Goal: Transaction & Acquisition: Purchase product/service

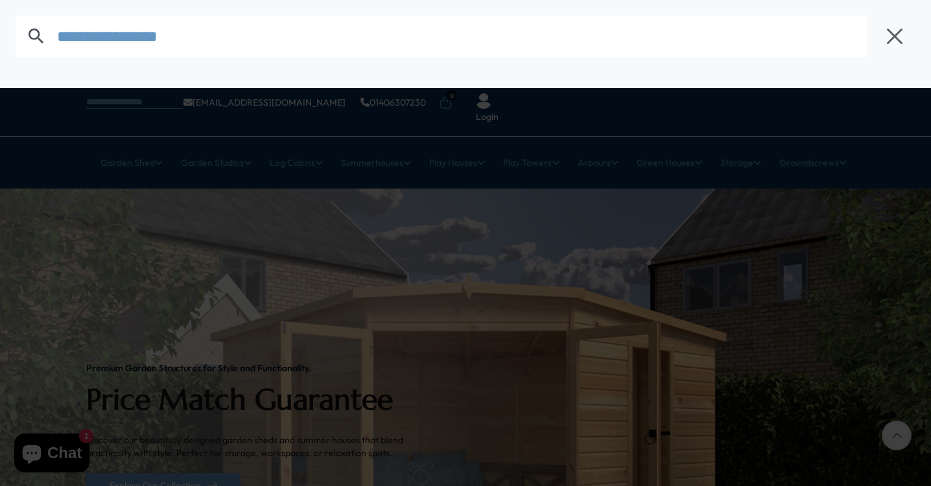
type input "**********"
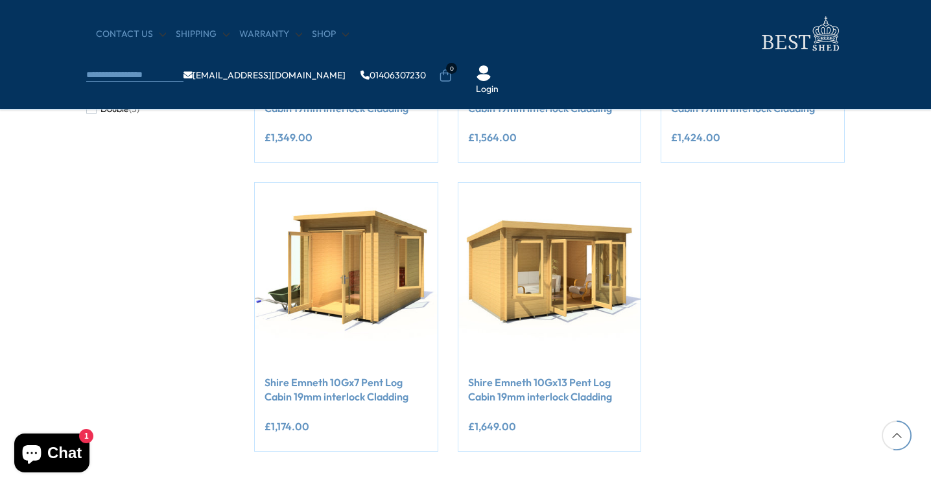
scroll to position [577, 0]
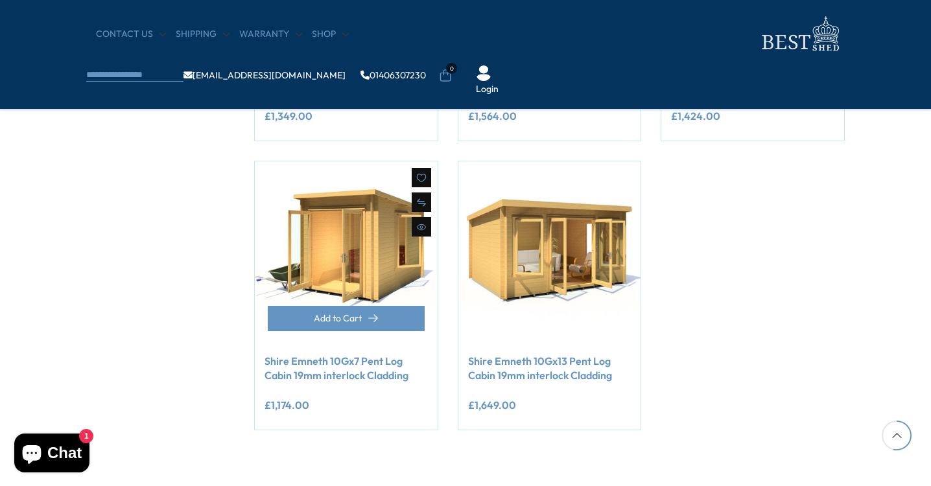
click at [328, 368] on link "Shire Emneth 10Gx7 Pent Log Cabin 19mm interlock Cladding" at bounding box center [345, 368] width 163 height 29
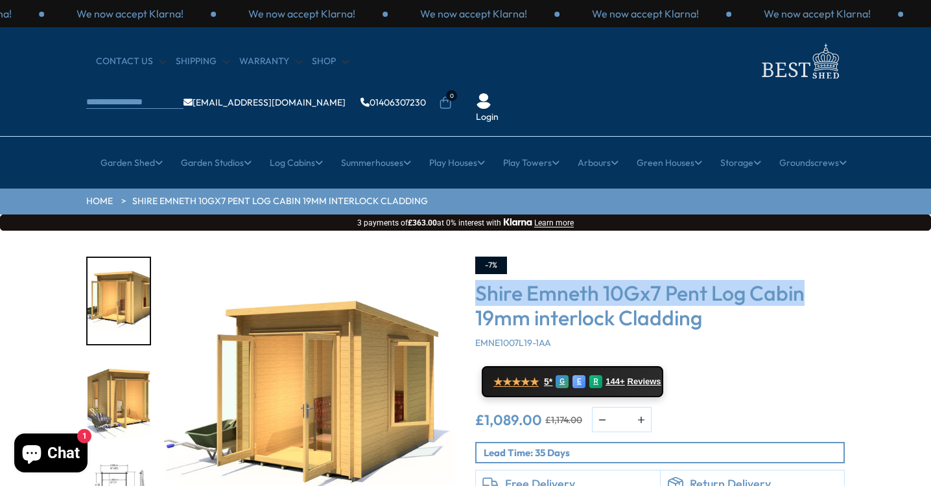
drag, startPoint x: 478, startPoint y: 251, endPoint x: 797, endPoint y: 257, distance: 319.6
click at [798, 281] on h3 "Shire Emneth 10Gx7 Pent Log Cabin 19mm interlock Cladding" at bounding box center [659, 306] width 369 height 50
copy h3 "Shire Emneth 10Gx7 Pent Log Cabin"
